Goal: Check status: Check status

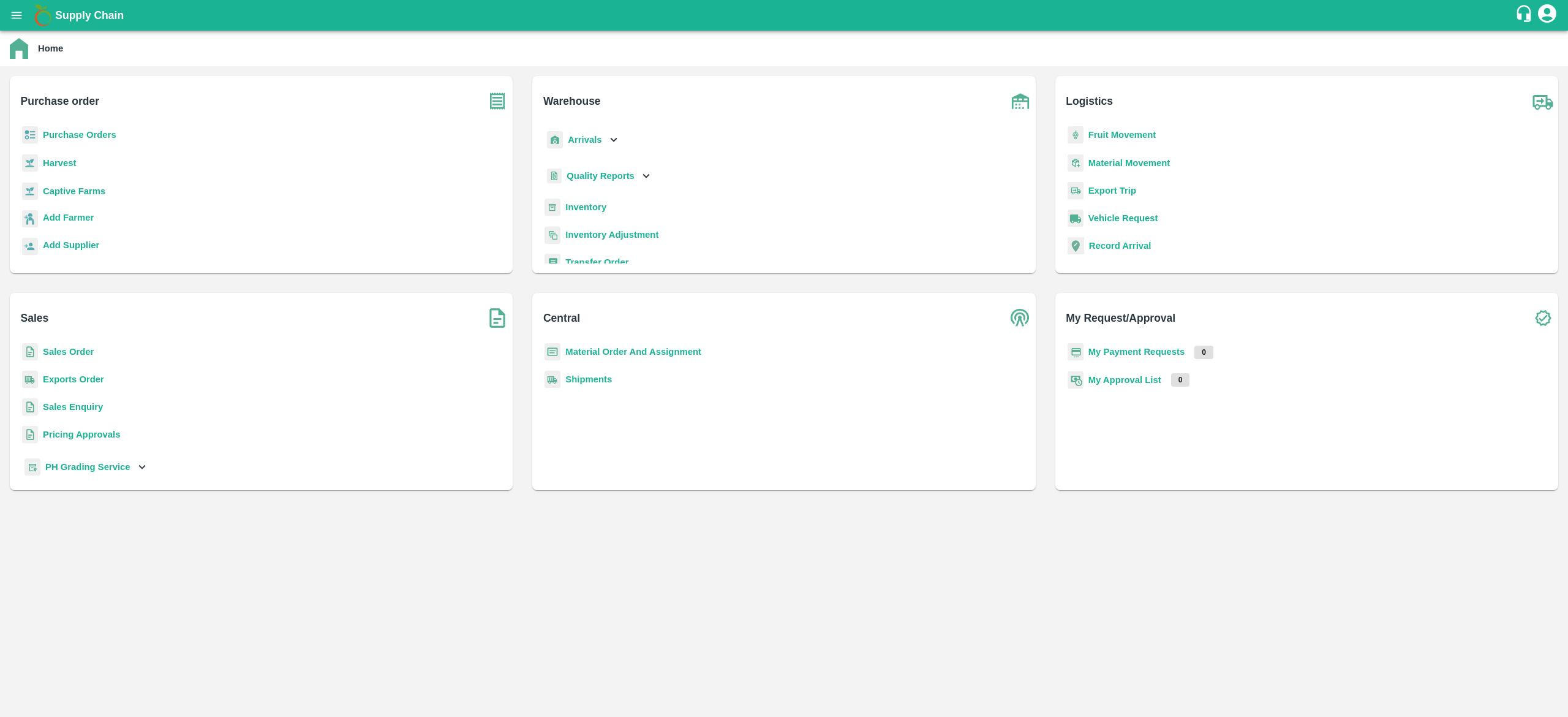
click at [55, 139] on b "Purchase Orders" at bounding box center [79, 135] width 73 height 10
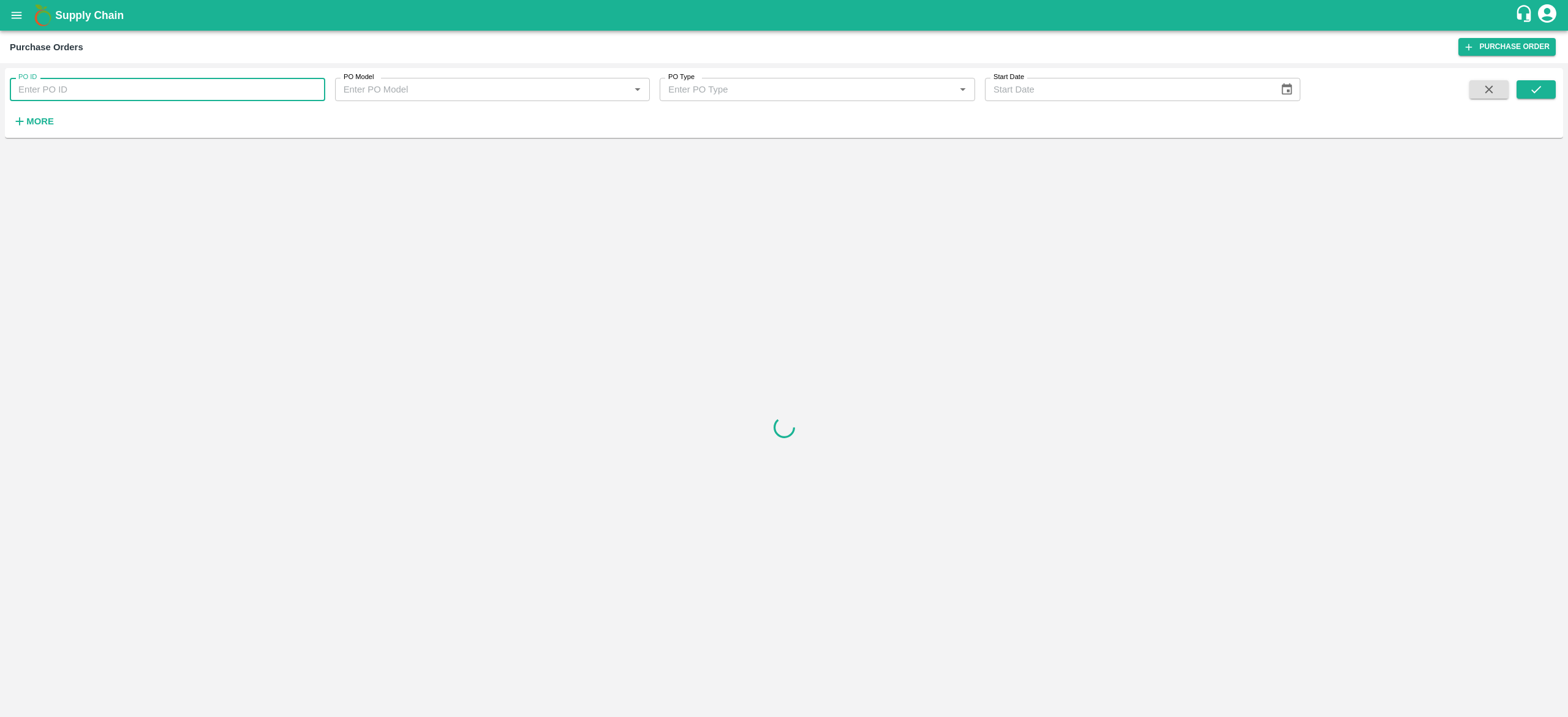
paste input "157796"
click at [180, 88] on input "PO ID" at bounding box center [167, 89] width 315 height 24
type input "157796"
click at [1533, 88] on icon "submit" at bounding box center [1536, 89] width 14 height 14
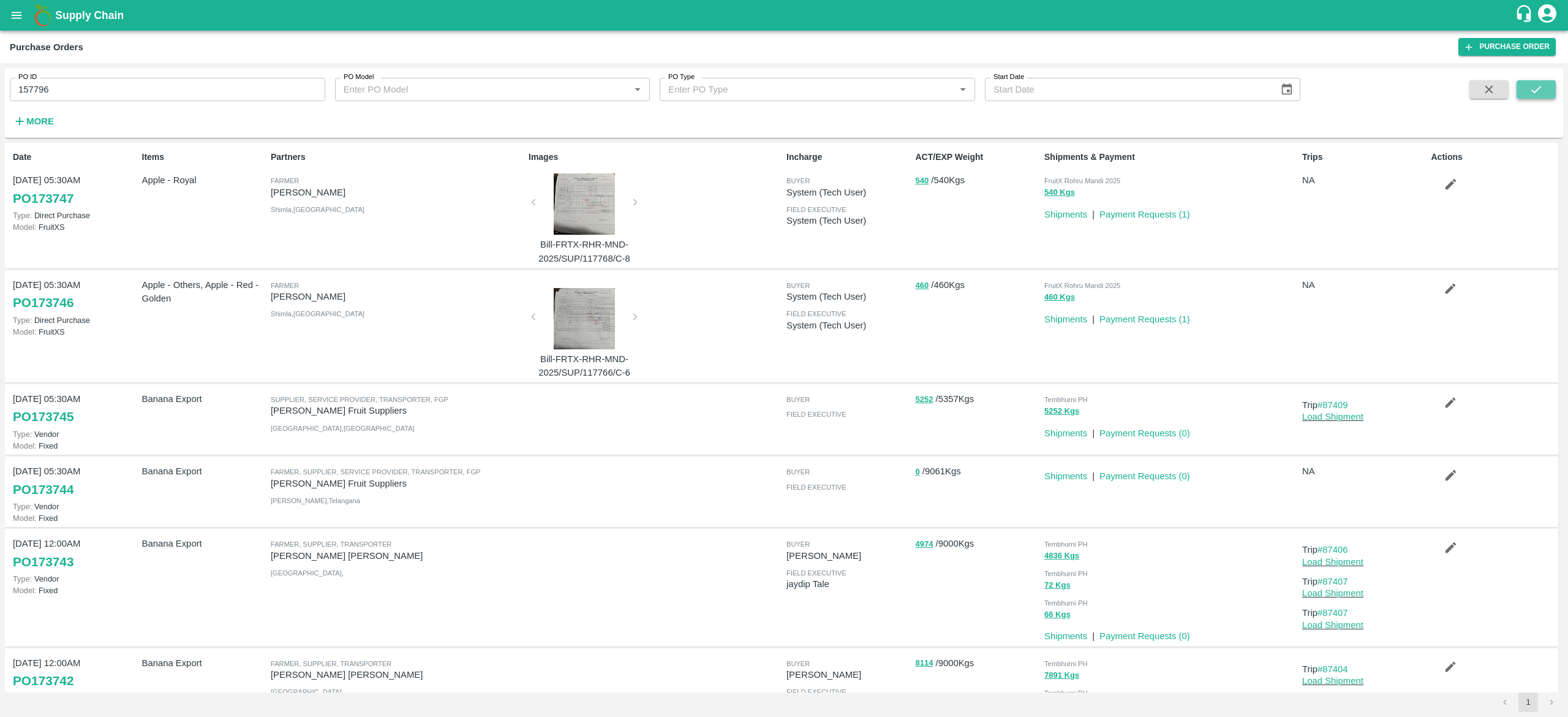
click at [1535, 87] on icon "submit" at bounding box center [1536, 89] width 14 height 14
